Goal: Transaction & Acquisition: Purchase product/service

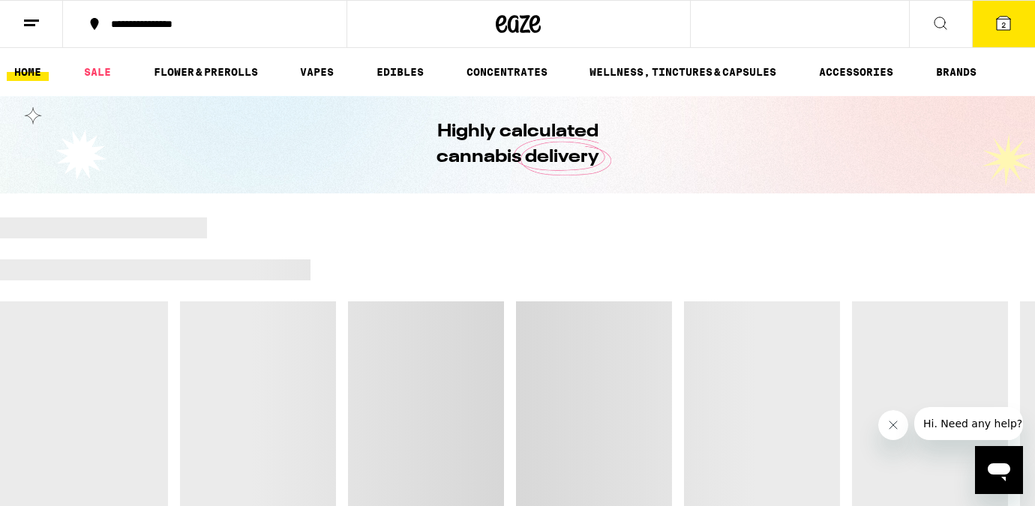
click at [997, 32] on button "2" at bounding box center [1003, 24] width 63 height 46
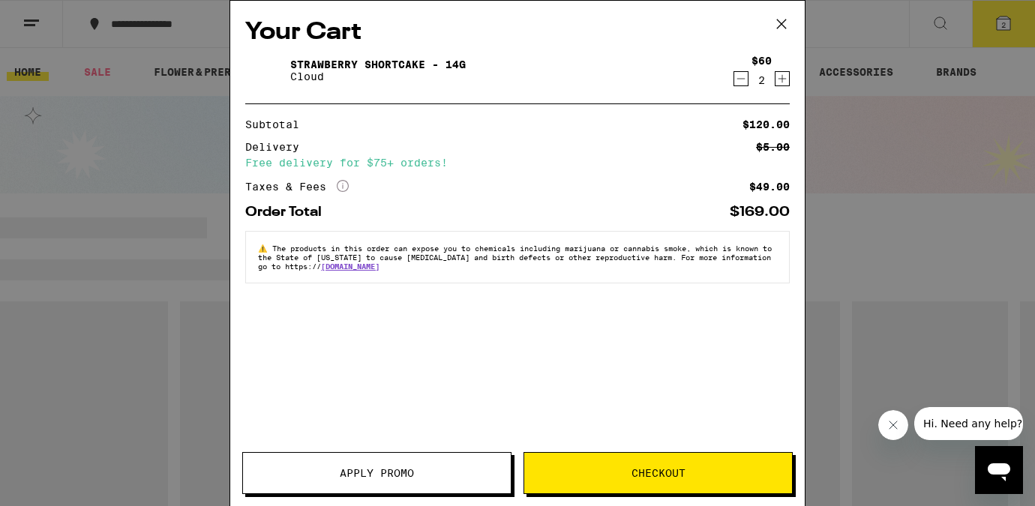
click at [741, 72] on icon "Decrement" at bounding box center [740, 79] width 13 height 18
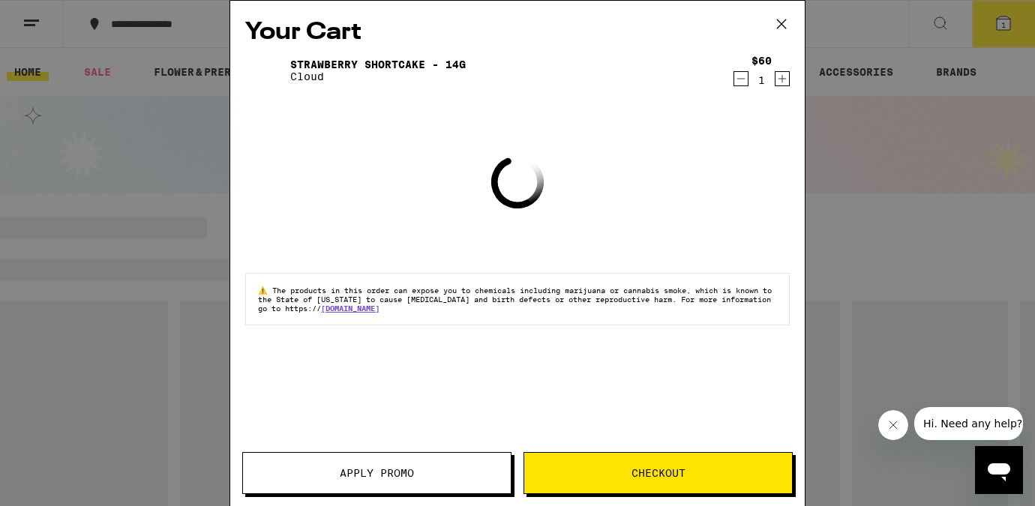
click at [741, 72] on icon "Decrement" at bounding box center [740, 79] width 13 height 18
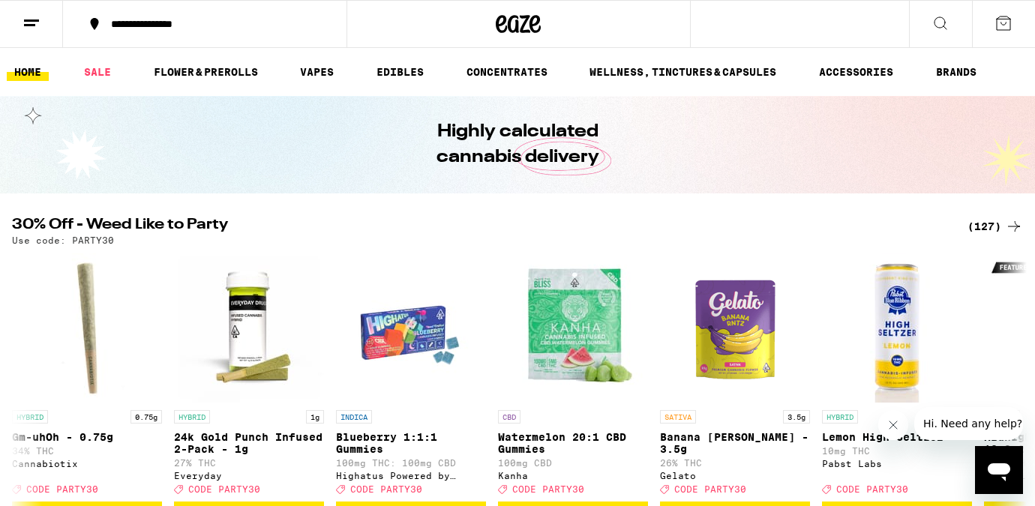
click at [37, 21] on icon at bounding box center [31, 23] width 18 height 18
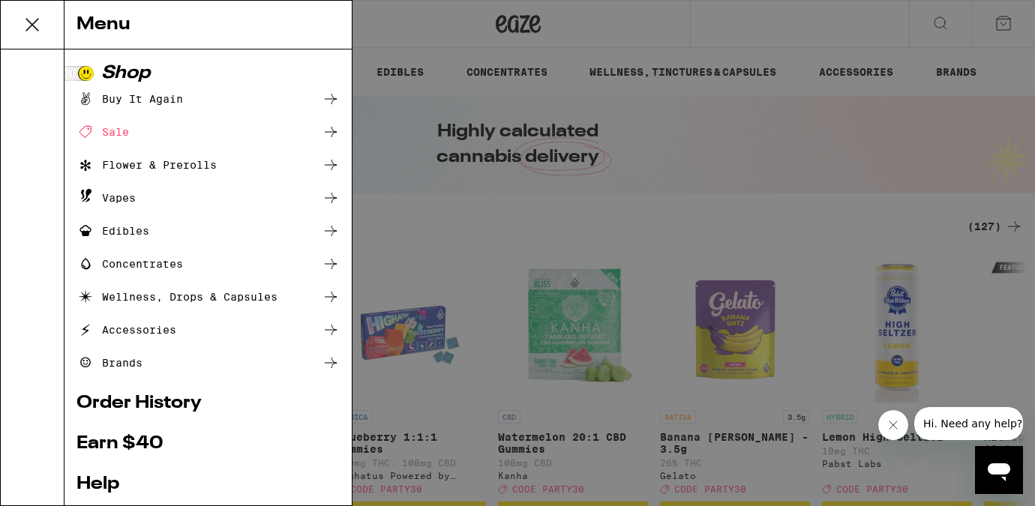
scroll to position [183, 0]
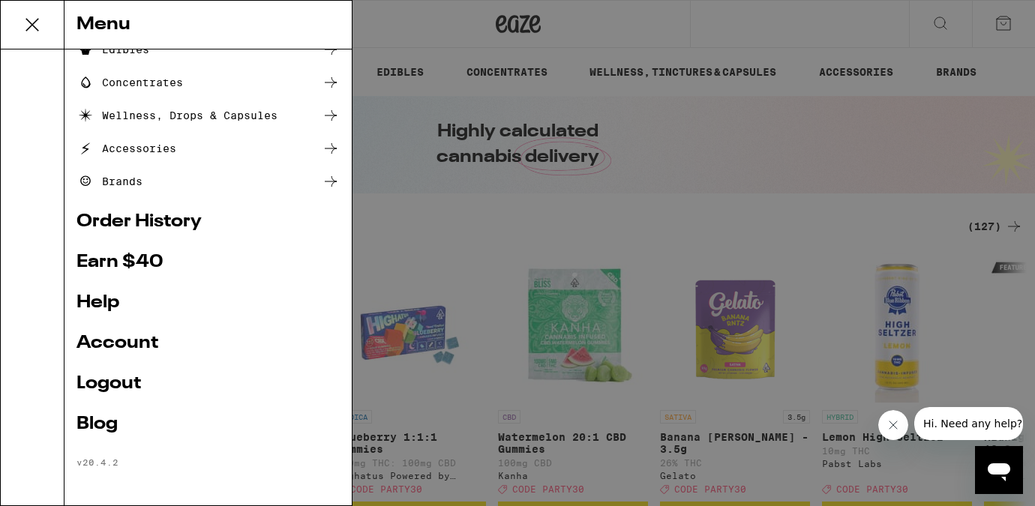
click at [102, 379] on link "Logout" at bounding box center [207, 384] width 263 height 18
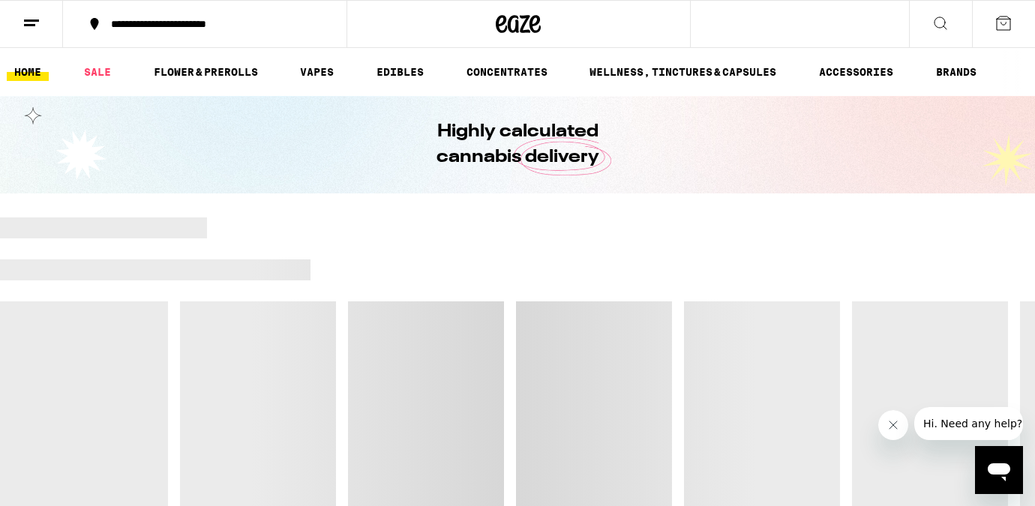
scroll to position [82, 0]
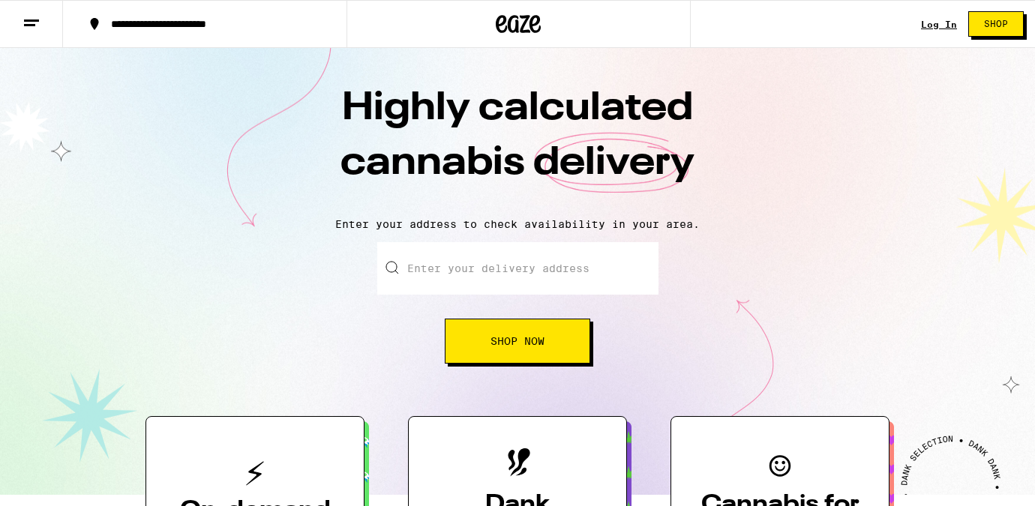
click at [929, 27] on link "Log In" at bounding box center [939, 24] width 36 height 10
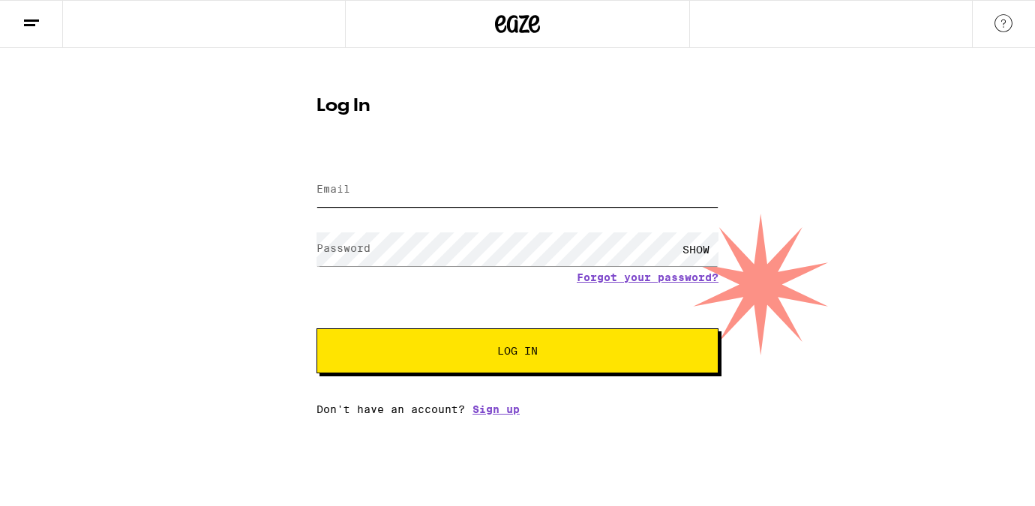
type input "lovekaaaye@gmail.com"
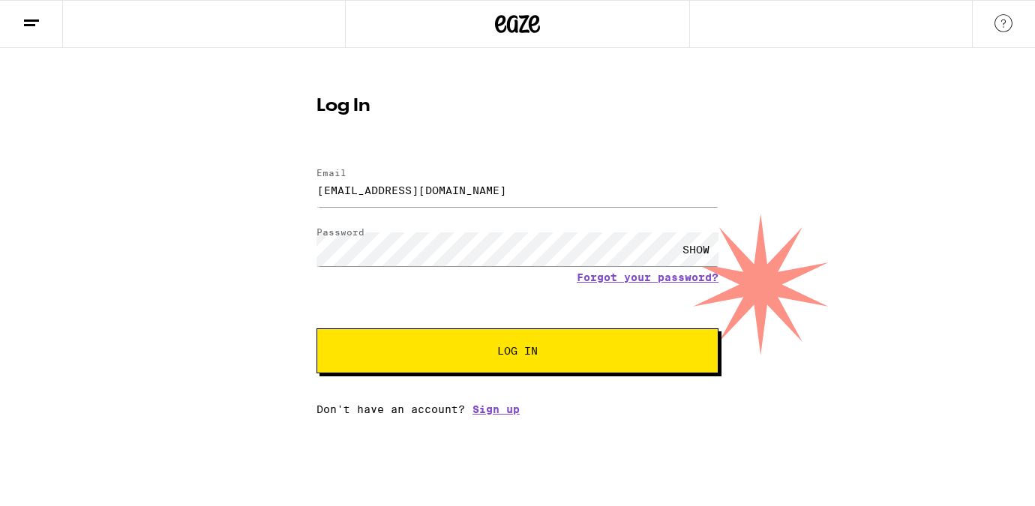
click at [571, 364] on button "Log In" at bounding box center [517, 350] width 402 height 45
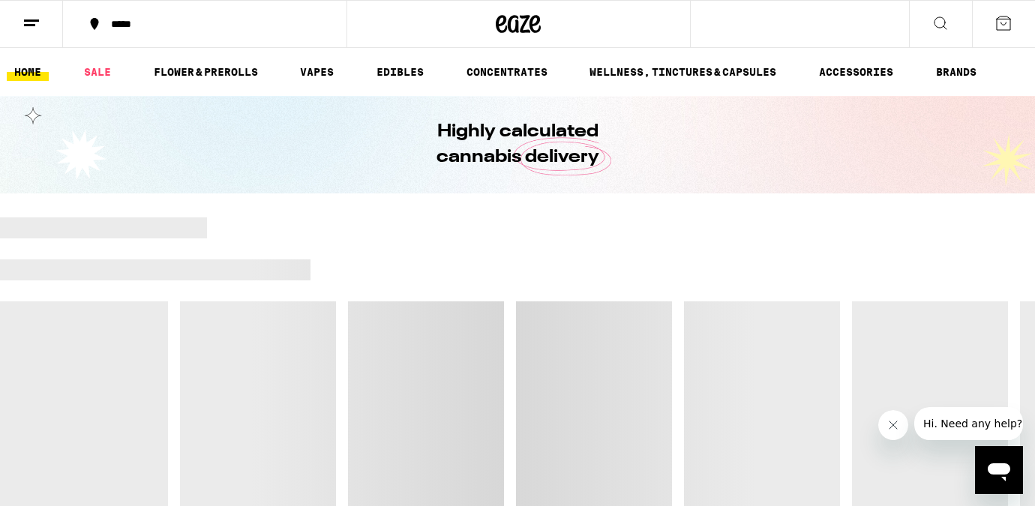
click at [134, 27] on div "*****" at bounding box center [213, 24] width 220 height 10
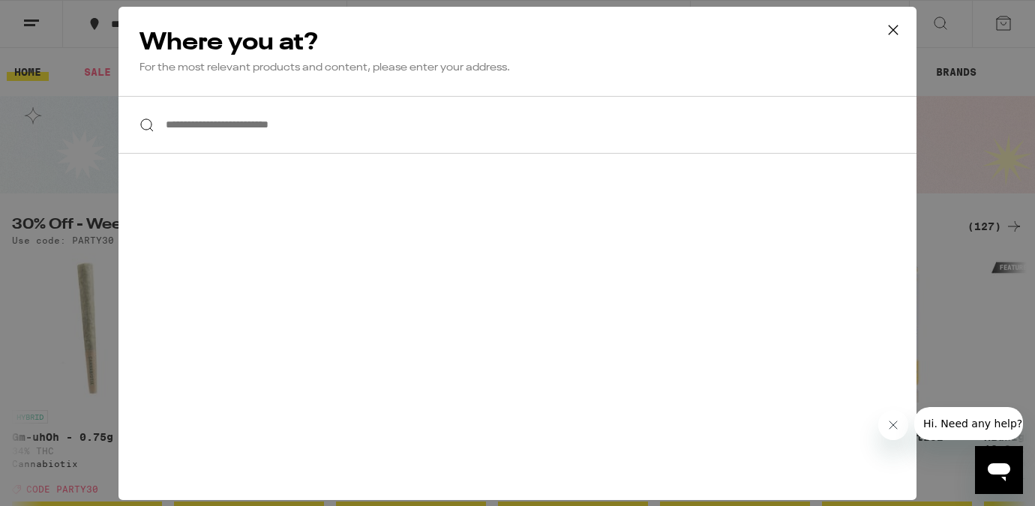
click at [274, 122] on input "**********" at bounding box center [517, 125] width 798 height 58
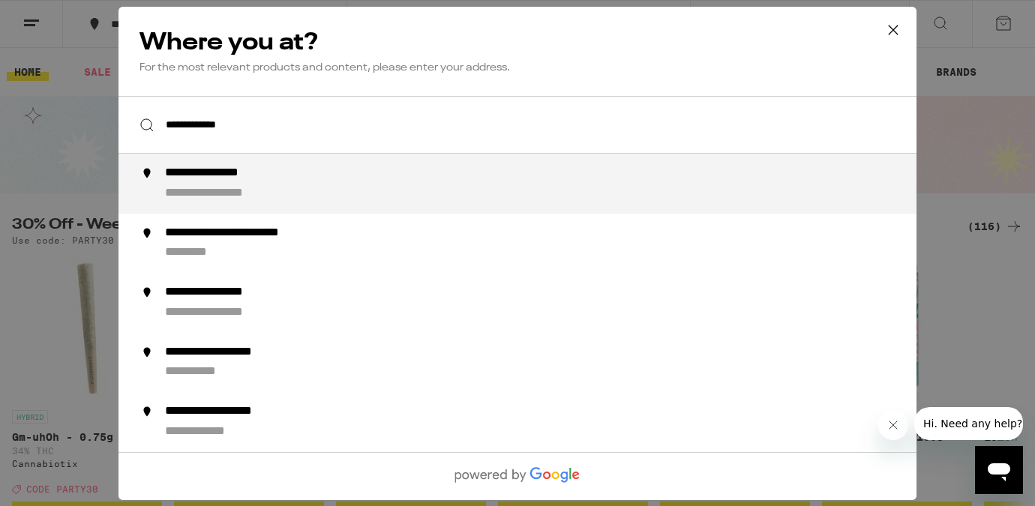
click at [381, 198] on div "**********" at bounding box center [547, 184] width 765 height 36
type input "**********"
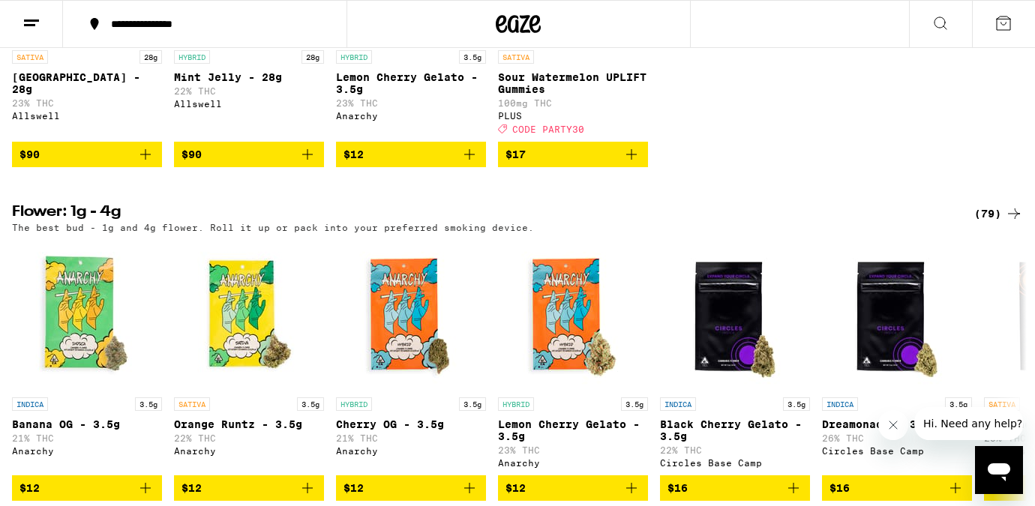
scroll to position [1386, 0]
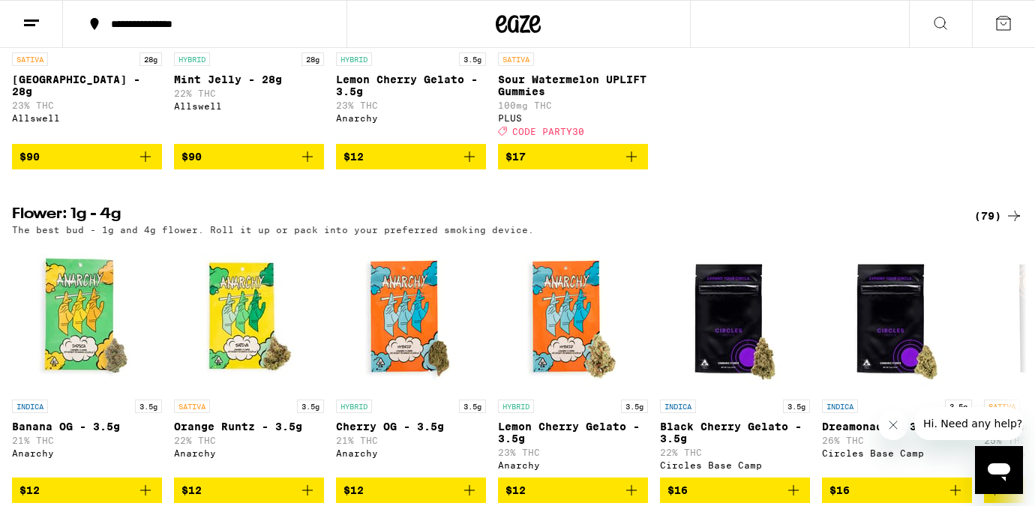
click at [143, 166] on icon "Add to bag" at bounding box center [145, 157] width 18 height 18
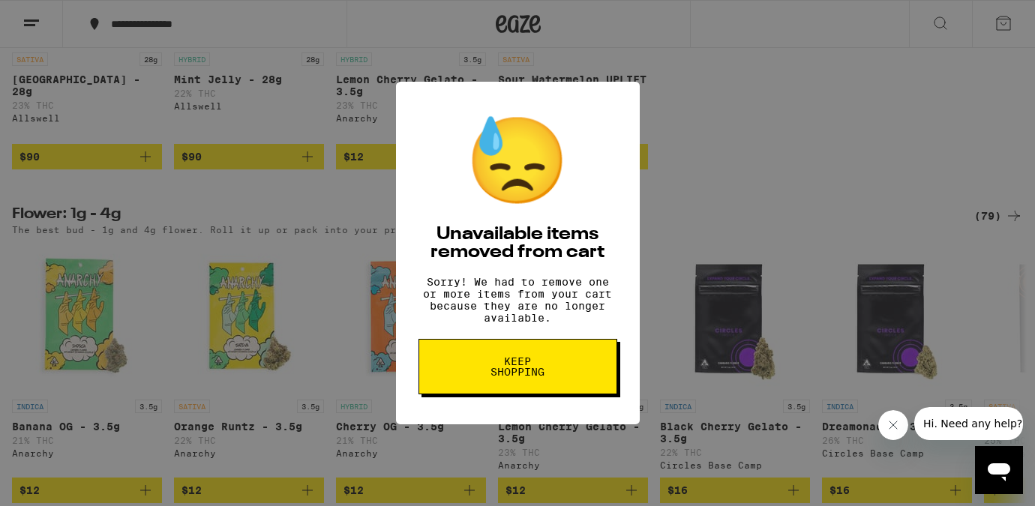
click at [550, 389] on button "Keep Shopping" at bounding box center [517, 366] width 199 height 55
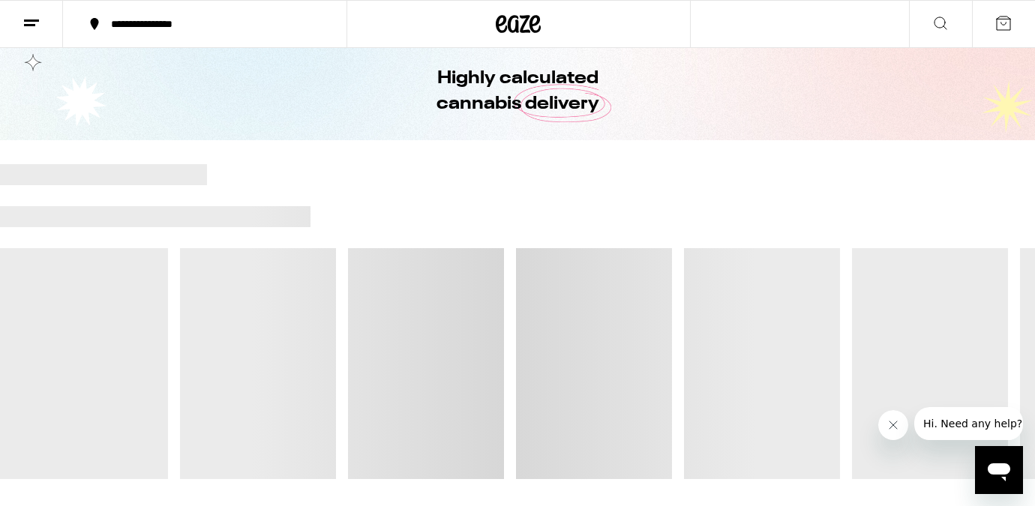
scroll to position [54, 0]
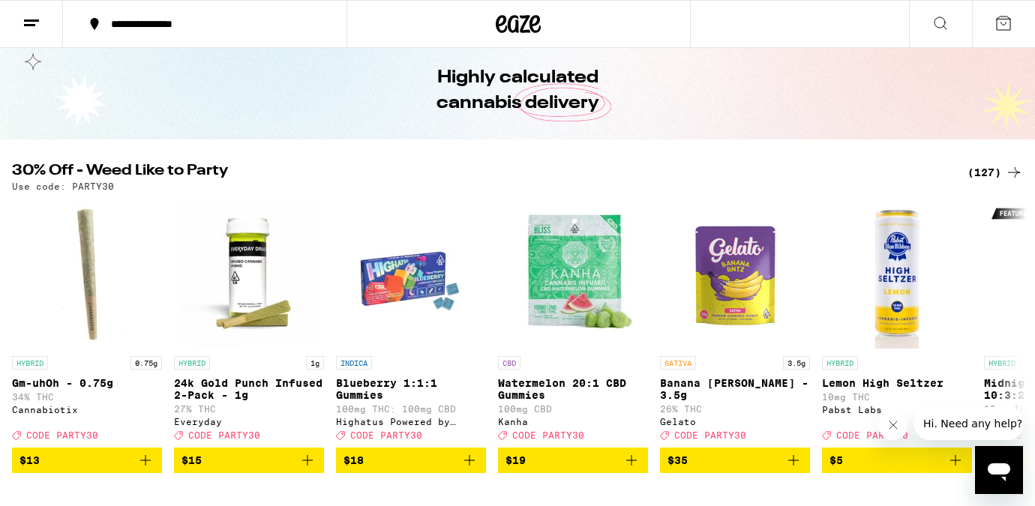
click at [1005, 31] on icon at bounding box center [1003, 23] width 18 height 18
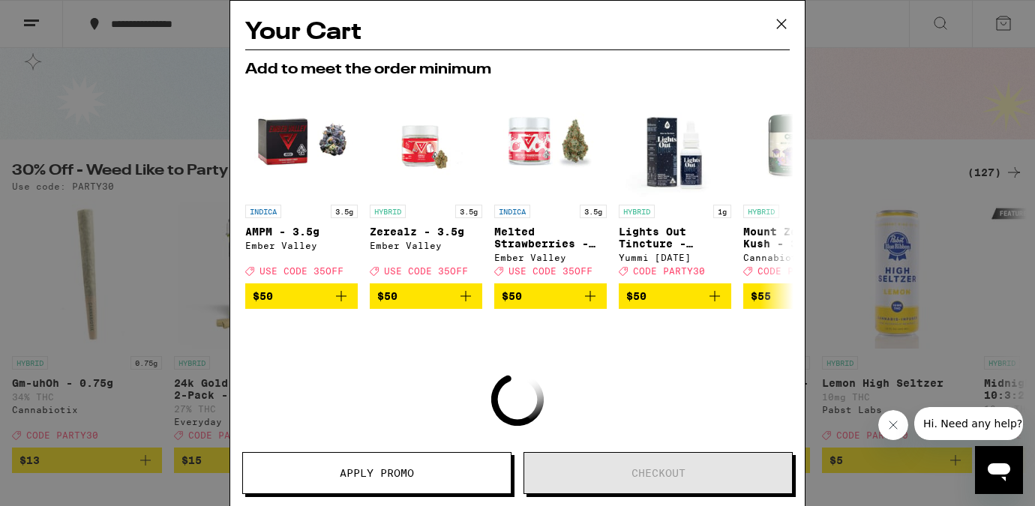
click at [791, 19] on icon at bounding box center [781, 24] width 22 height 22
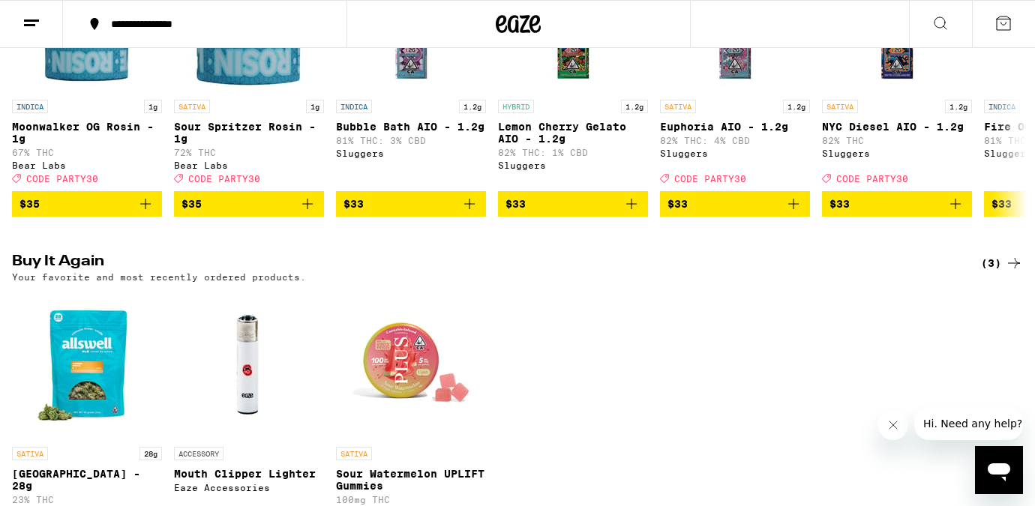
scroll to position [1636, 0]
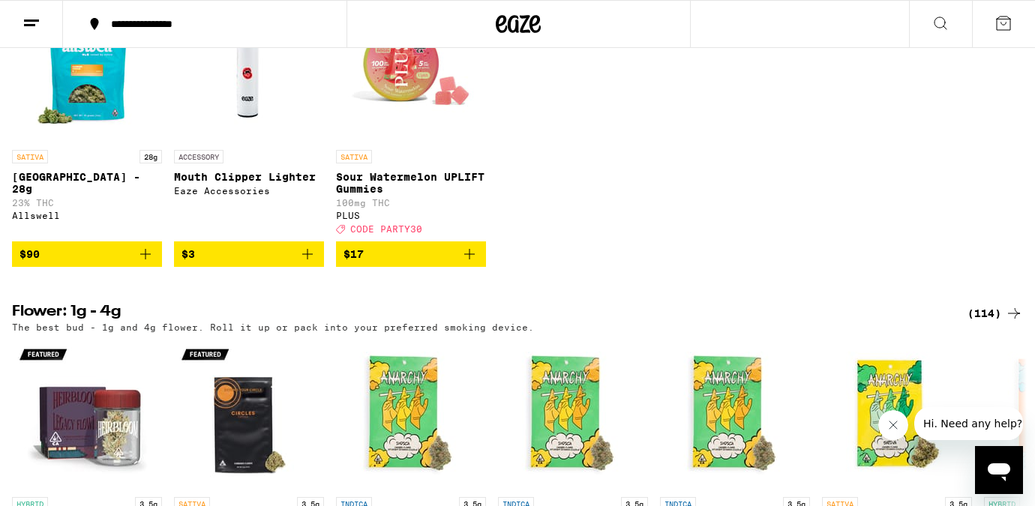
click at [145, 259] on icon "Add to bag" at bounding box center [145, 254] width 10 height 10
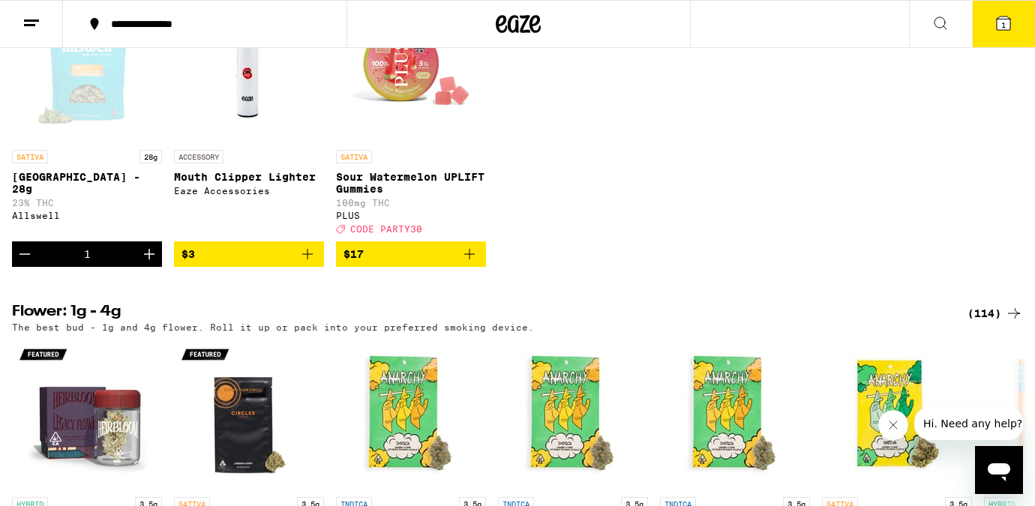
scroll to position [0, 0]
click at [1003, 40] on button "1" at bounding box center [1003, 24] width 63 height 46
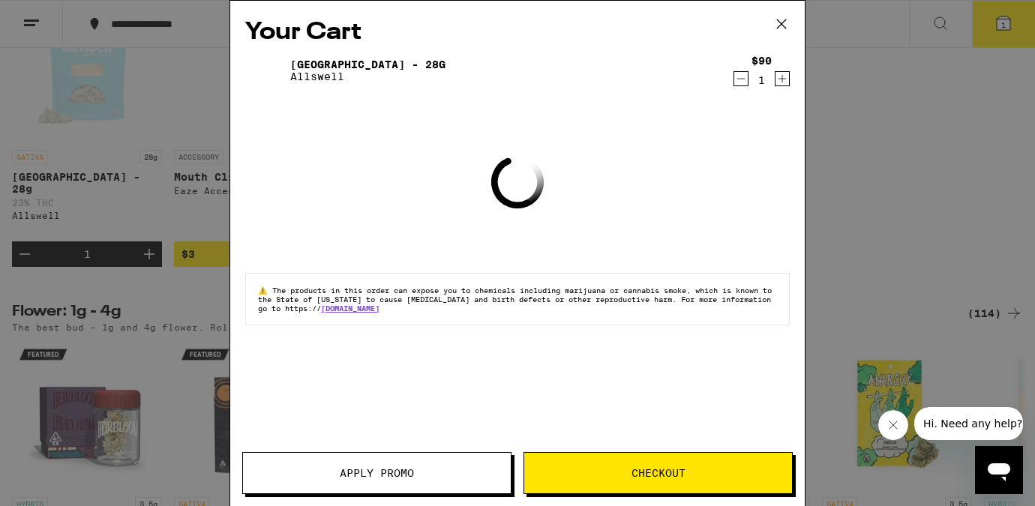
click at [1003, 28] on div "Your Cart Garden Grove - 28g Allswell $90 1 Loading ⚠️ The products in this ord…" at bounding box center [517, 253] width 1035 height 506
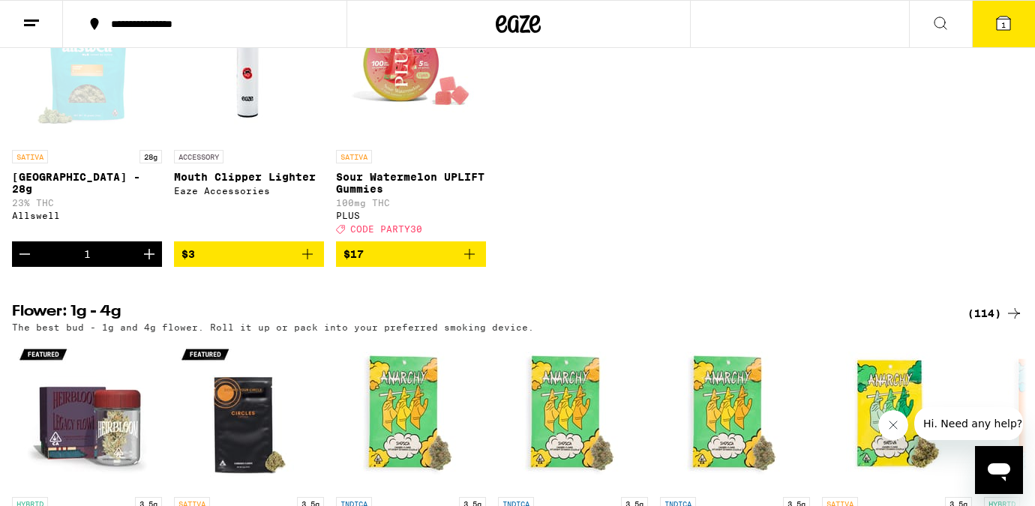
click at [1001, 18] on icon at bounding box center [1002, 22] width 13 height 13
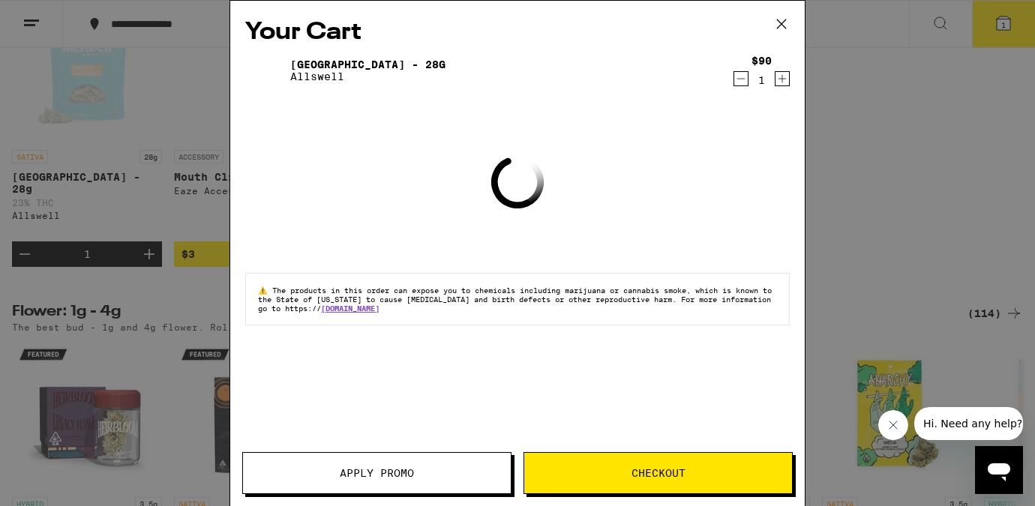
click at [666, 468] on span "Checkout" at bounding box center [658, 473] width 54 height 10
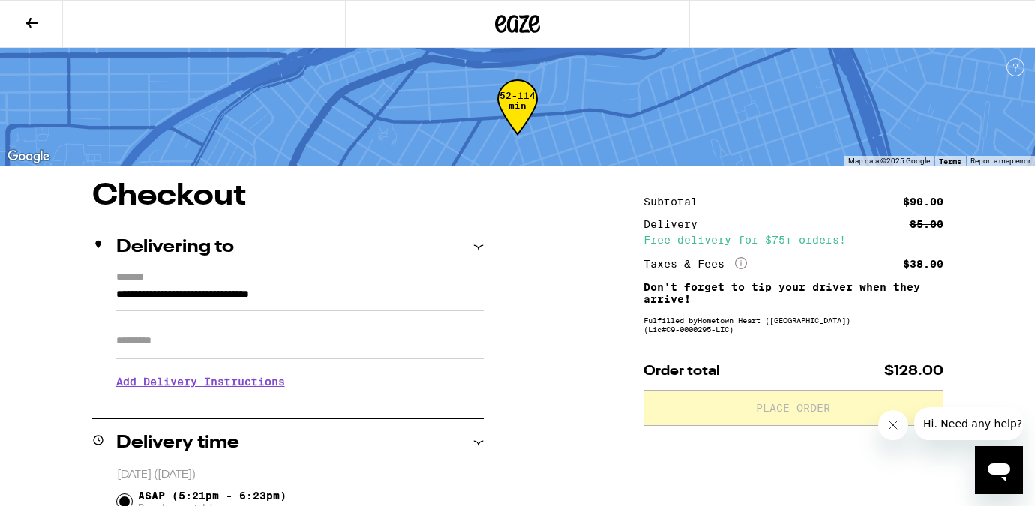
scroll to position [60, 0]
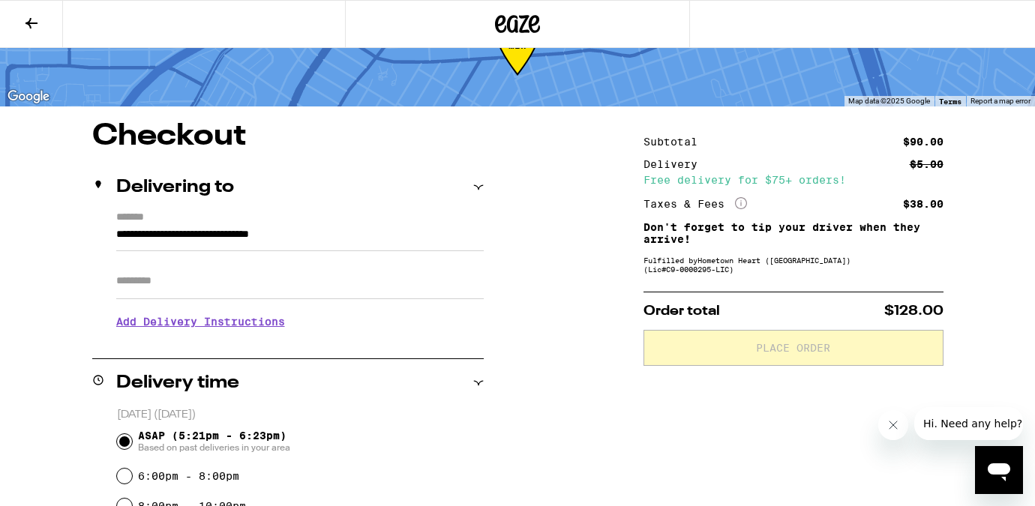
click at [226, 322] on h3 "Add Delivery Instructions" at bounding box center [299, 321] width 367 height 34
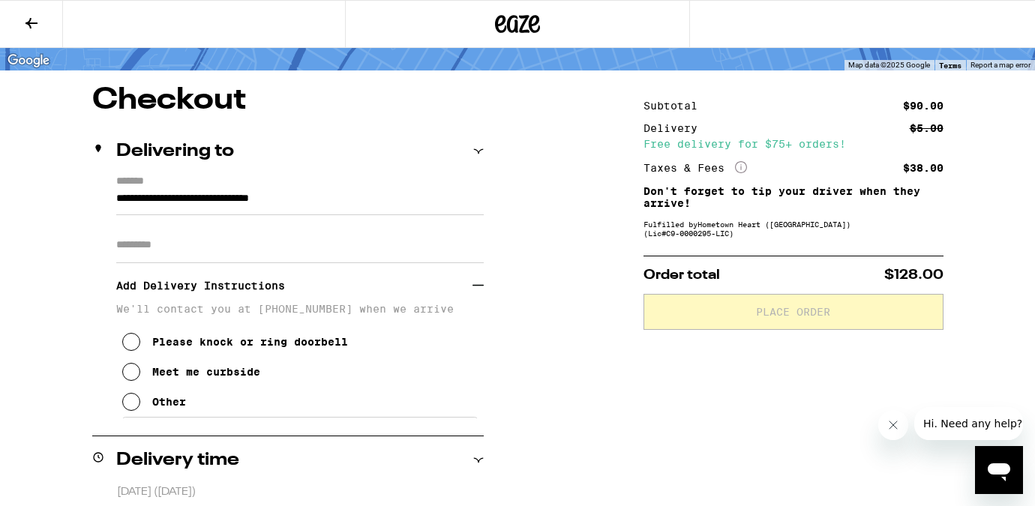
scroll to position [100, 0]
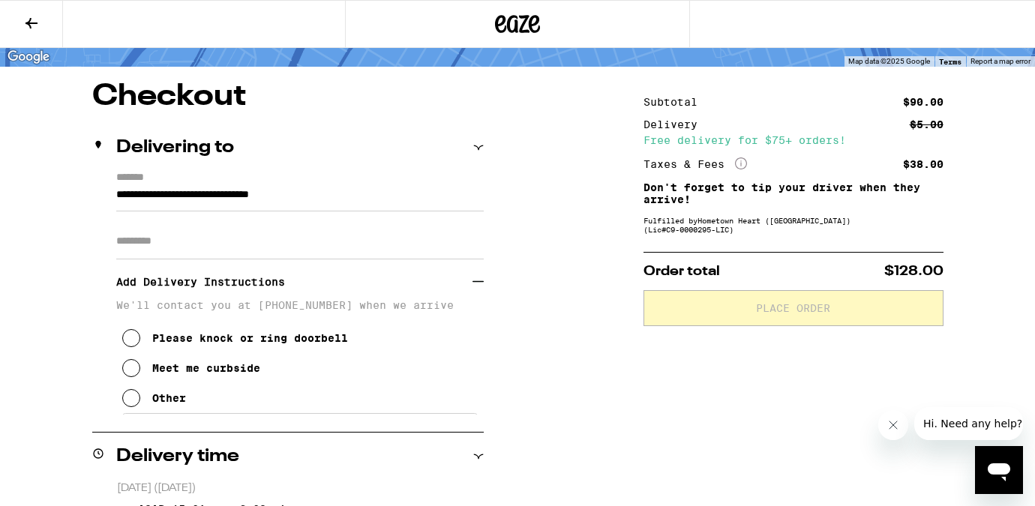
click at [165, 394] on button "Other" at bounding box center [154, 398] width 64 height 30
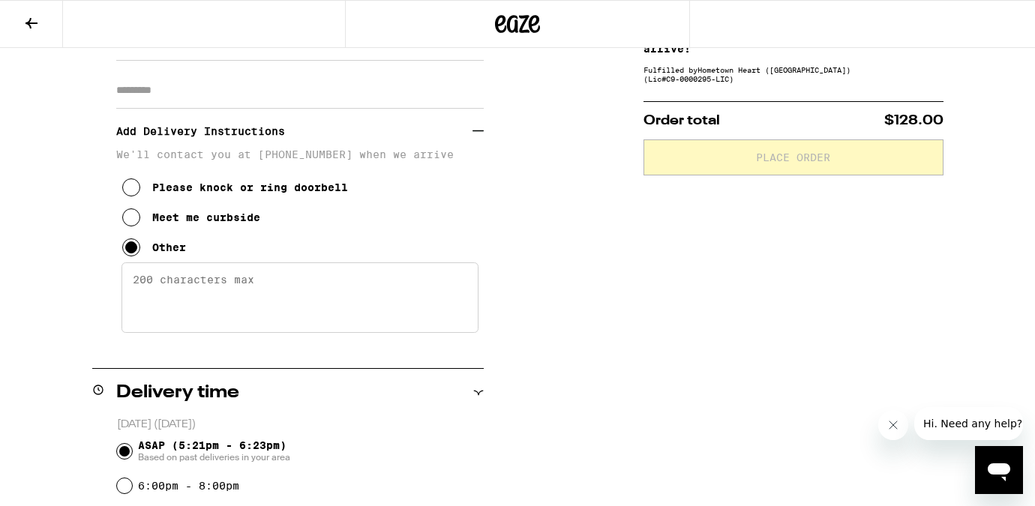
scroll to position [280, 0]
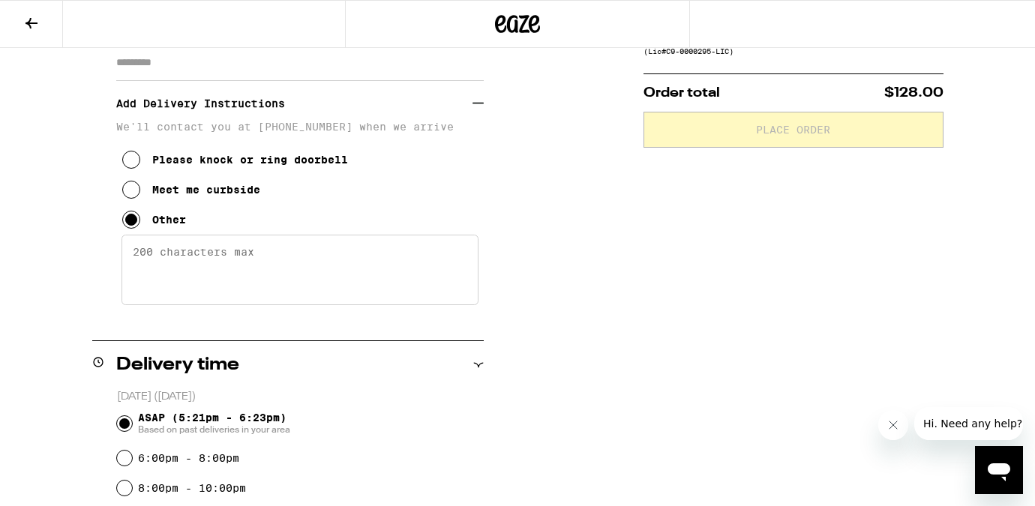
click at [254, 390] on div "Delivery time Today (September 19) ASAP (5:21pm - 6:23pm) Based on past deliver…" at bounding box center [287, 479] width 391 height 276
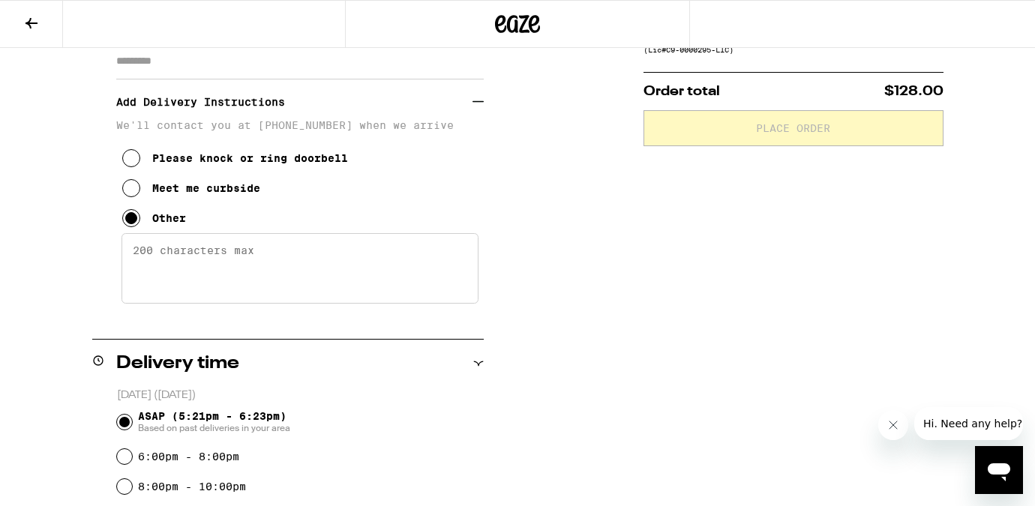
click at [259, 306] on div "We'll contact you at (415) 426-8001 when we arrive Please knock or ring doorbel…" at bounding box center [299, 212] width 367 height 187
click at [260, 291] on textarea "Enter any other delivery instructions you want driver to know" at bounding box center [299, 268] width 357 height 70
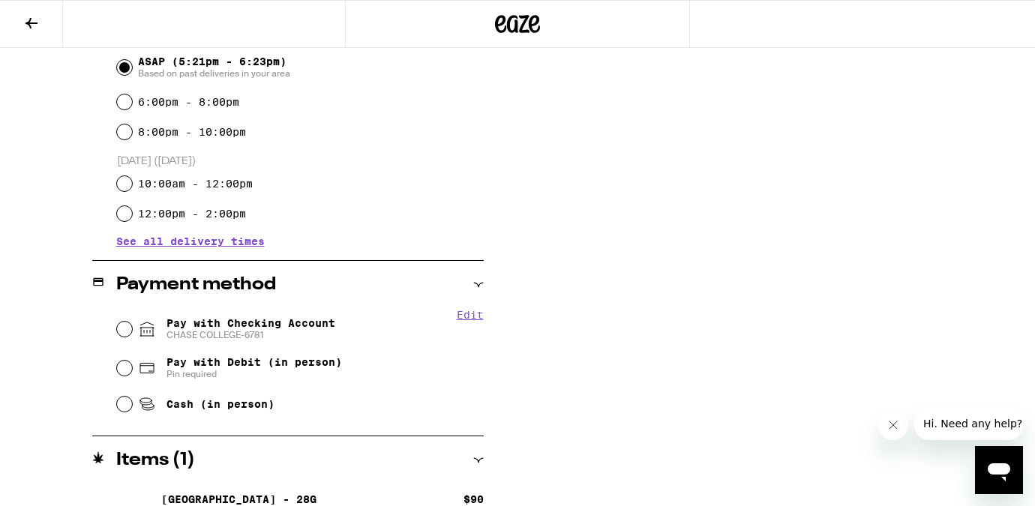
scroll to position [667, 0]
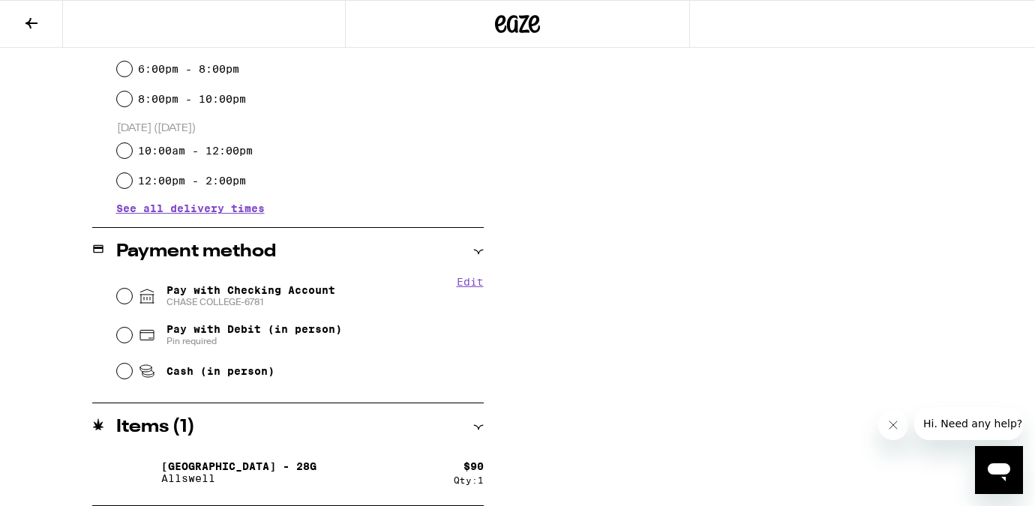
type textarea "call when here thank you"
click at [129, 296] on input "Pay with Checking Account CHASE COLLEGE-6781" at bounding box center [124, 296] width 15 height 15
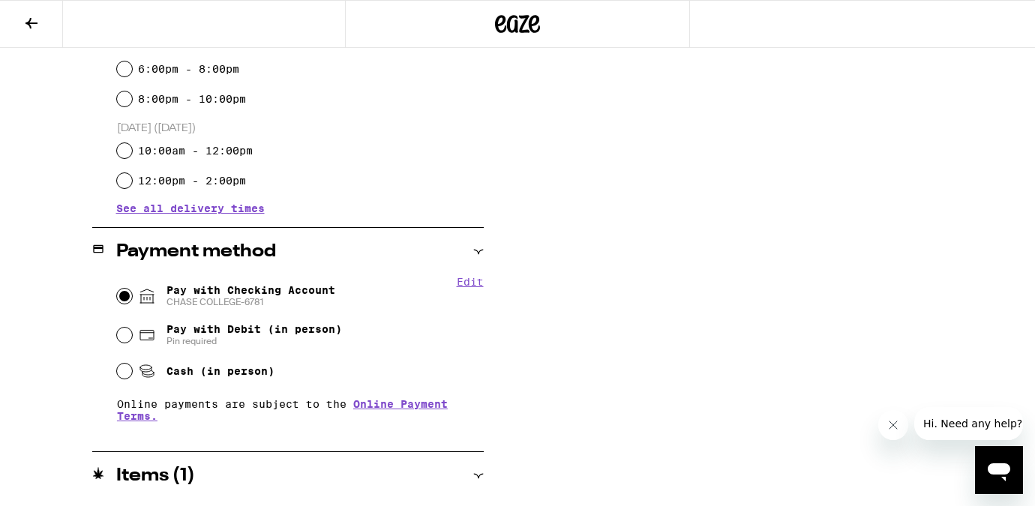
click at [462, 281] on button "Edit" at bounding box center [470, 282] width 27 height 12
click at [328, 297] on span "Pay with Checking Account CHASE COLLEGE-6781 Remove Account" at bounding box center [260, 296] width 188 height 24
click at [132, 297] on input "Pay with Checking Account CHASE COLLEGE-6781 Remove Account" at bounding box center [124, 296] width 15 height 15
click at [331, 307] on button "Remove Account" at bounding box center [313, 302] width 84 height 10
radio input "false"
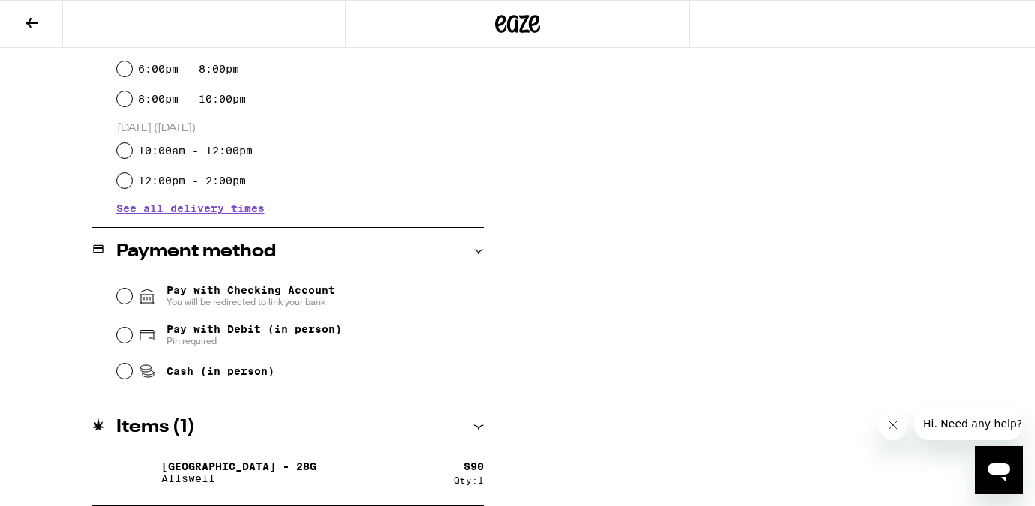
click at [131, 303] on div "Pay with Checking Account You will be redirected to link your bank" at bounding box center [300, 296] width 367 height 39
click at [126, 301] on input "Pay with Checking Account You will be redirected to link your bank" at bounding box center [124, 296] width 15 height 15
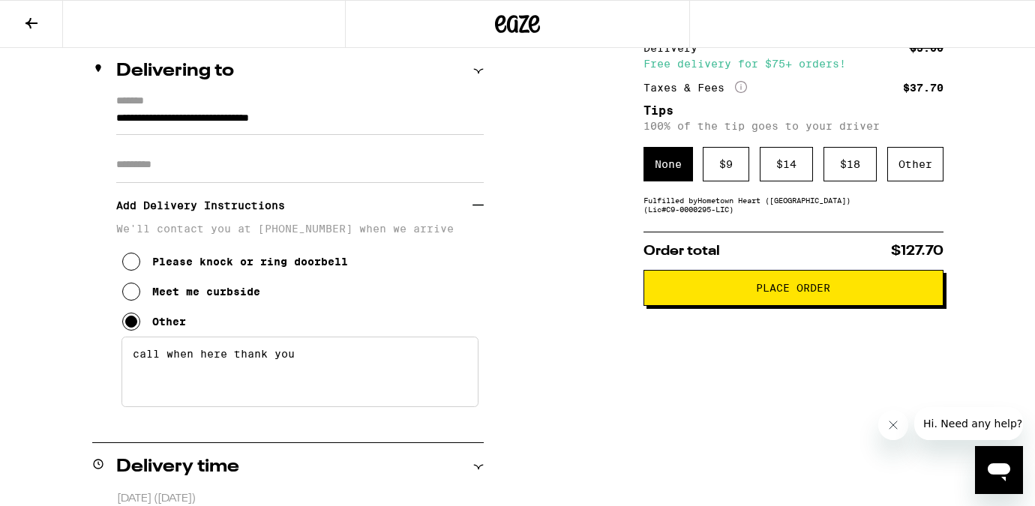
scroll to position [97, 0]
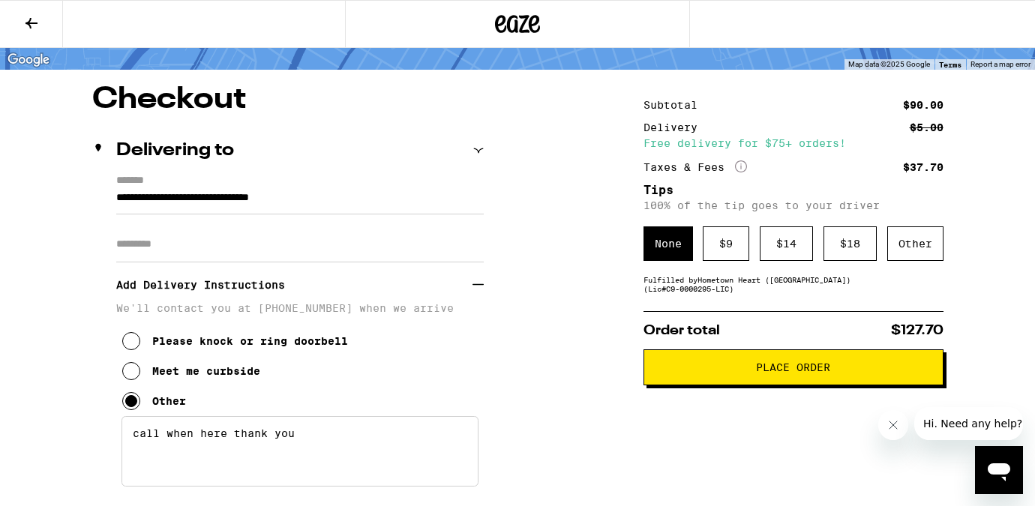
click at [668, 373] on span "Place Order" at bounding box center [793, 367] width 274 height 10
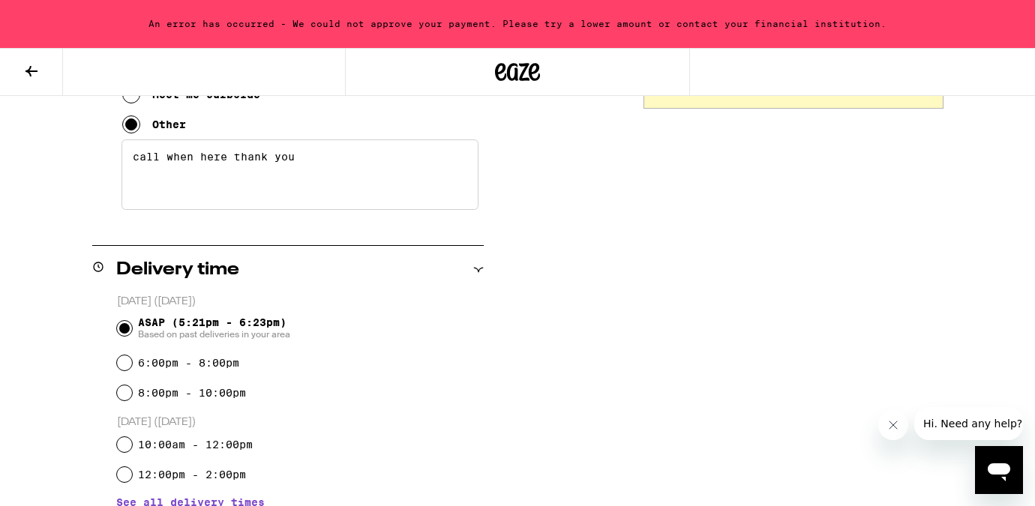
scroll to position [724, 0]
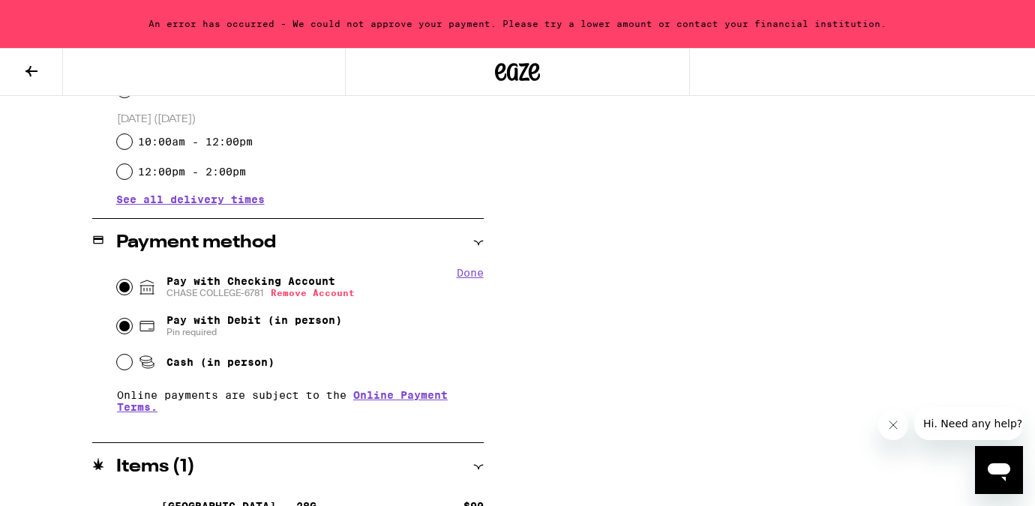
click at [119, 328] on input "Pay with Debit (in person) Pin required" at bounding box center [124, 326] width 15 height 15
radio input "true"
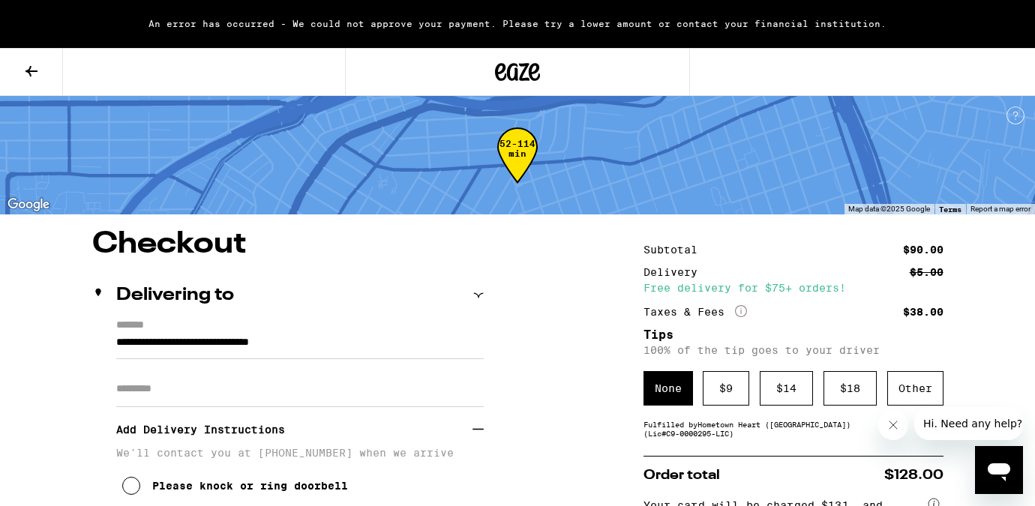
scroll to position [180, 0]
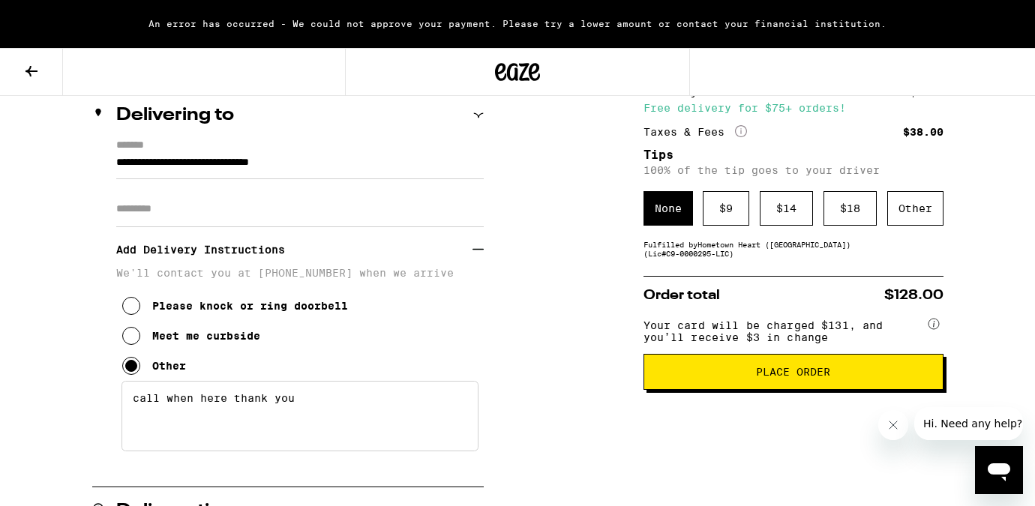
click at [714, 377] on span "Place Order" at bounding box center [793, 372] width 274 height 10
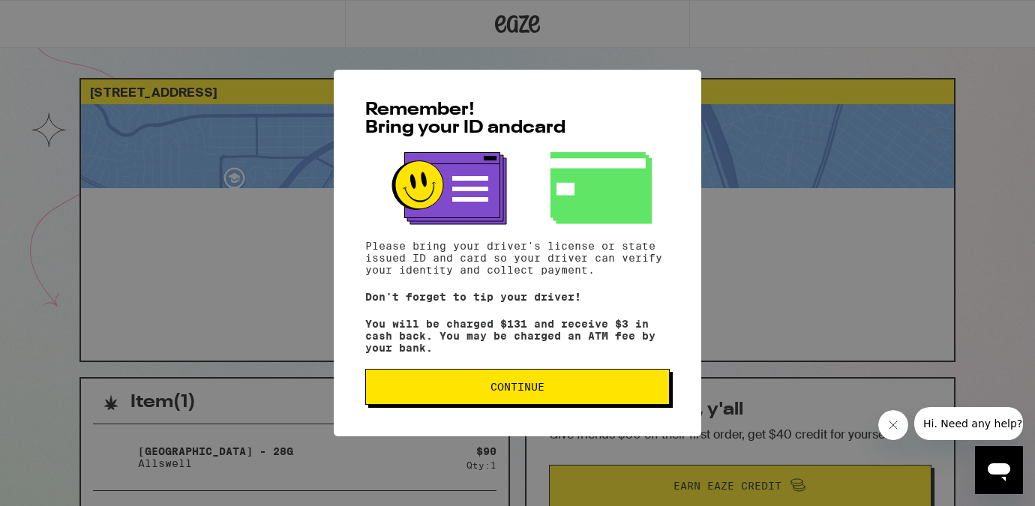
click at [472, 371] on div "Remember! Bring your ID and card Please bring your driver's license or state is…" at bounding box center [517, 253] width 367 height 367
click at [461, 403] on button "Continue" at bounding box center [517, 387] width 304 height 36
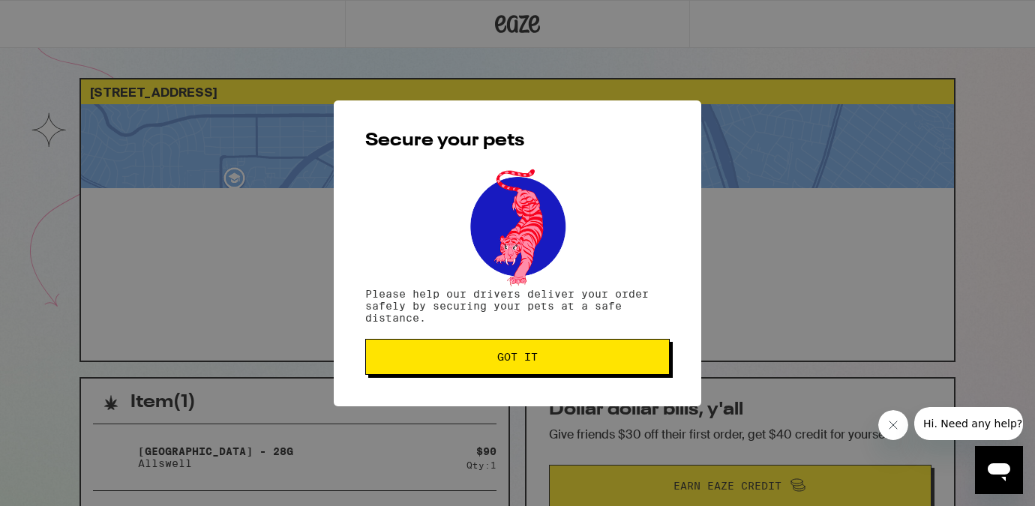
click at [441, 371] on button "Got it" at bounding box center [517, 357] width 304 height 36
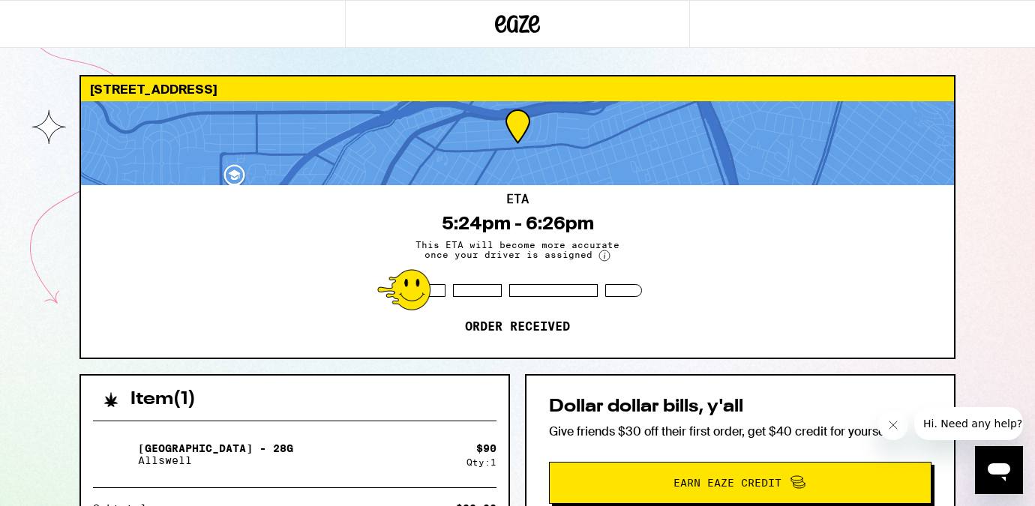
scroll to position [4, 0]
